Goal: Task Accomplishment & Management: Manage account settings

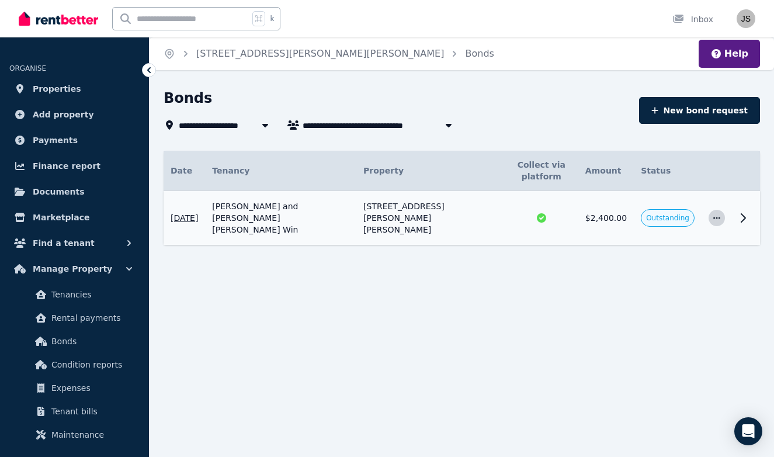
click at [716, 214] on icon "button" at bounding box center [717, 218] width 9 height 8
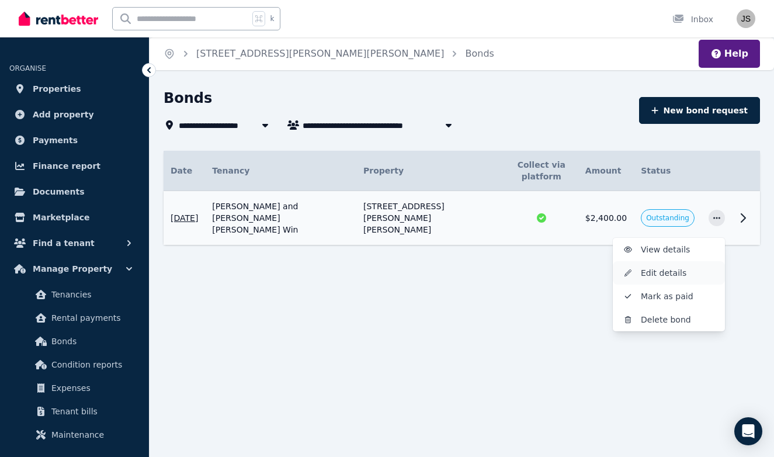
click at [687, 266] on span "Edit details" at bounding box center [678, 273] width 75 height 14
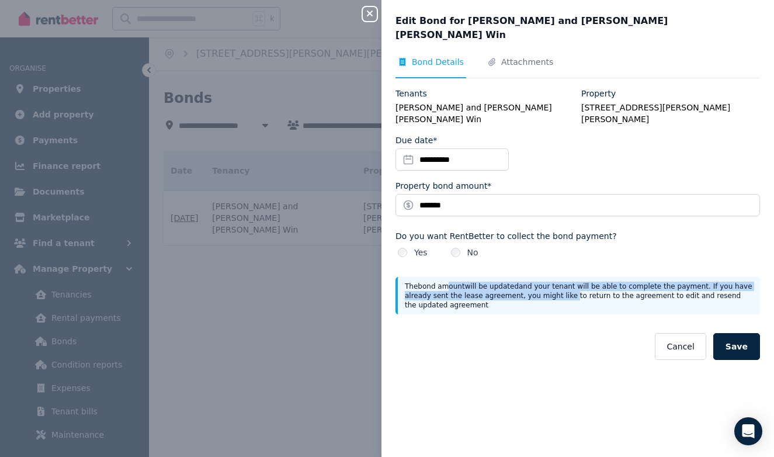
drag, startPoint x: 450, startPoint y: 261, endPoint x: 565, endPoint y: 267, distance: 115.3
click at [565, 282] on p "The bond amount will be updated and your tenant will be able to complete the pa…" at bounding box center [579, 296] width 348 height 28
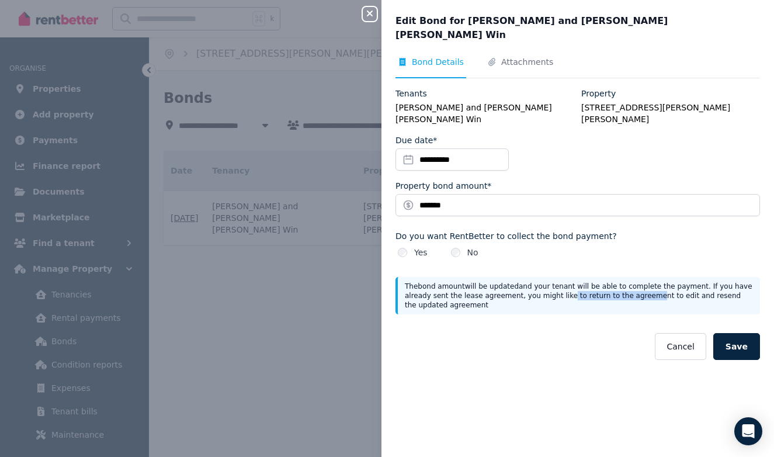
drag, startPoint x: 560, startPoint y: 271, endPoint x: 643, endPoint y: 269, distance: 83.0
click at [643, 282] on p "The bond amount will be updated and your tenant will be able to complete the pa…" at bounding box center [579, 296] width 348 height 28
click at [655, 282] on p "The bond amount will be updated and your tenant will be able to complete the pa…" at bounding box center [579, 296] width 348 height 28
click at [517, 56] on span "Attachments" at bounding box center [528, 62] width 52 height 12
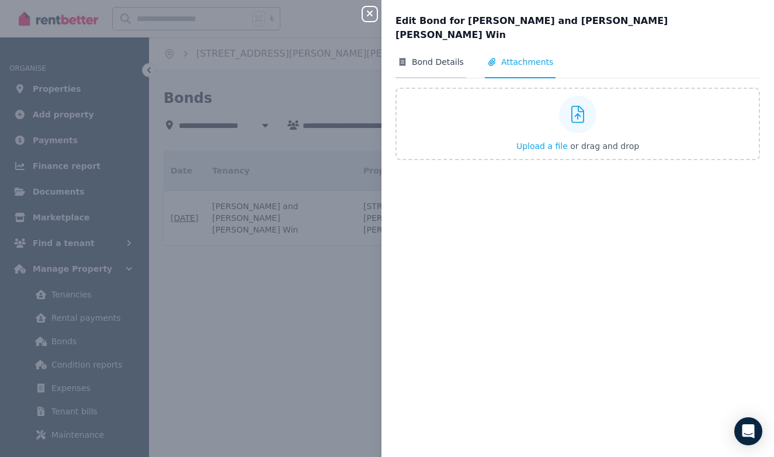
click at [444, 56] on span "Bond Details" at bounding box center [438, 62] width 52 height 12
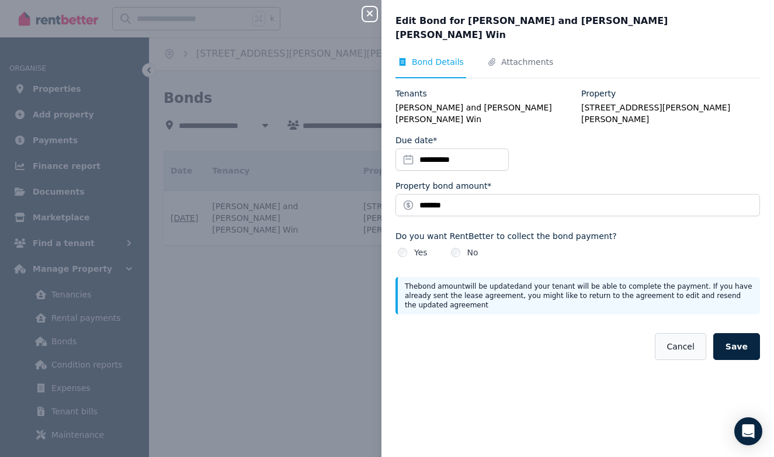
click at [673, 333] on button "Cancel" at bounding box center [680, 346] width 51 height 27
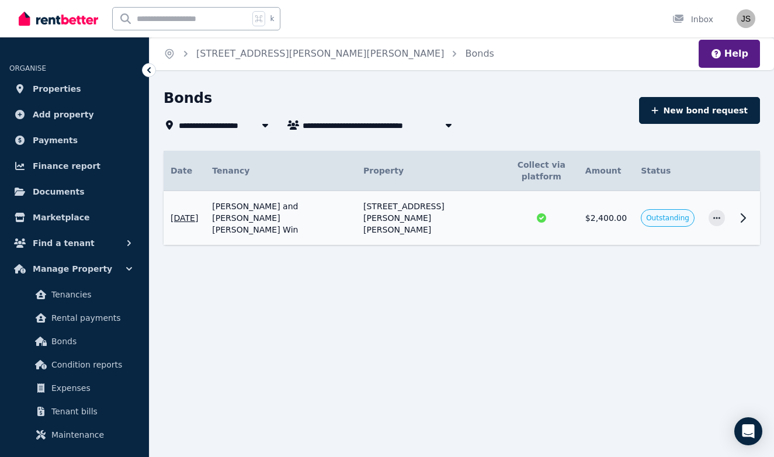
click at [378, 123] on span "[PERSON_NAME] and [PERSON_NAME] [PERSON_NAME] Win" at bounding box center [396, 125] width 187 height 14
type input "**********"
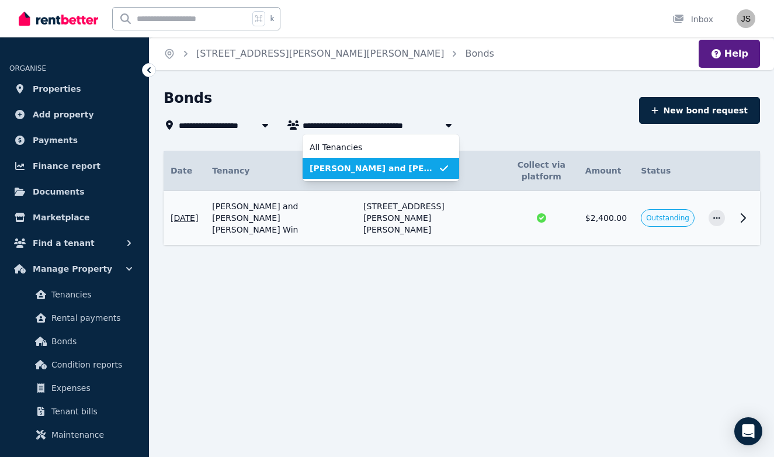
click at [581, 87] on div "**********" at bounding box center [387, 228] width 774 height 457
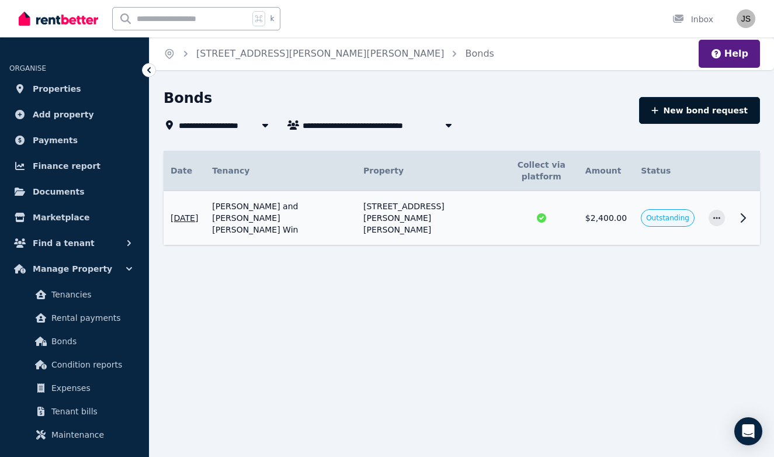
click at [689, 109] on button "New bond request" at bounding box center [699, 110] width 121 height 27
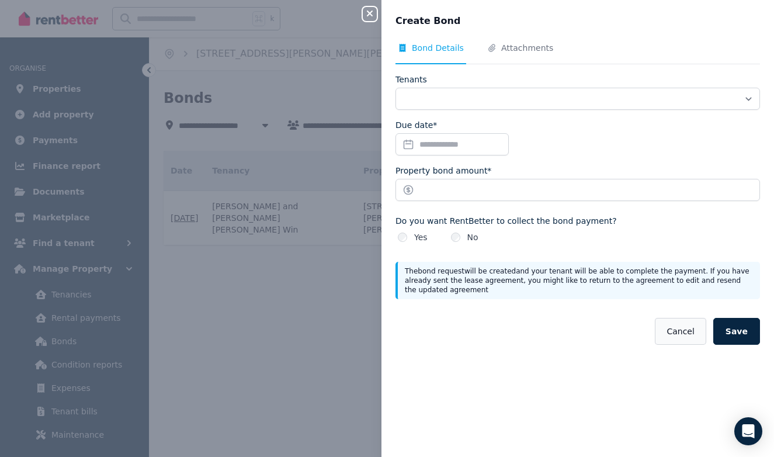
click at [691, 333] on button "Cancel" at bounding box center [680, 331] width 51 height 27
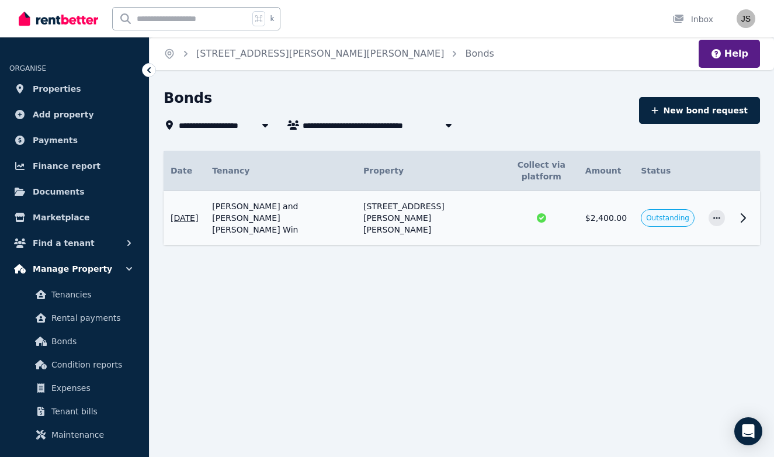
click at [131, 268] on icon "button" at bounding box center [129, 269] width 6 height 4
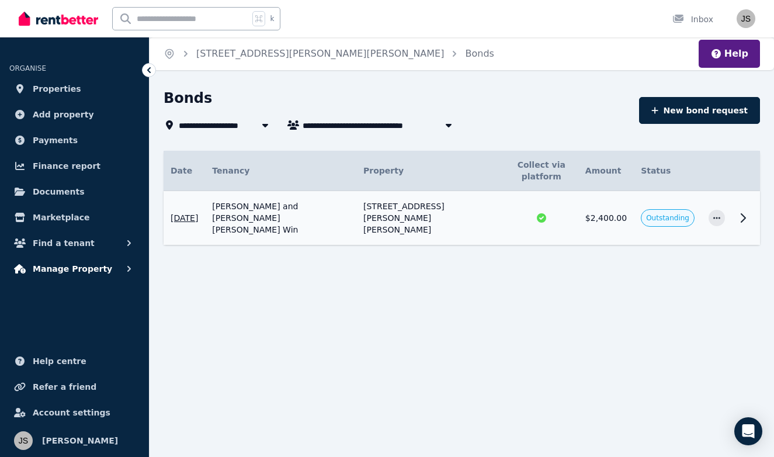
click at [129, 269] on icon "button" at bounding box center [129, 269] width 12 height 12
